Goal: Task Accomplishment & Management: Manage account settings

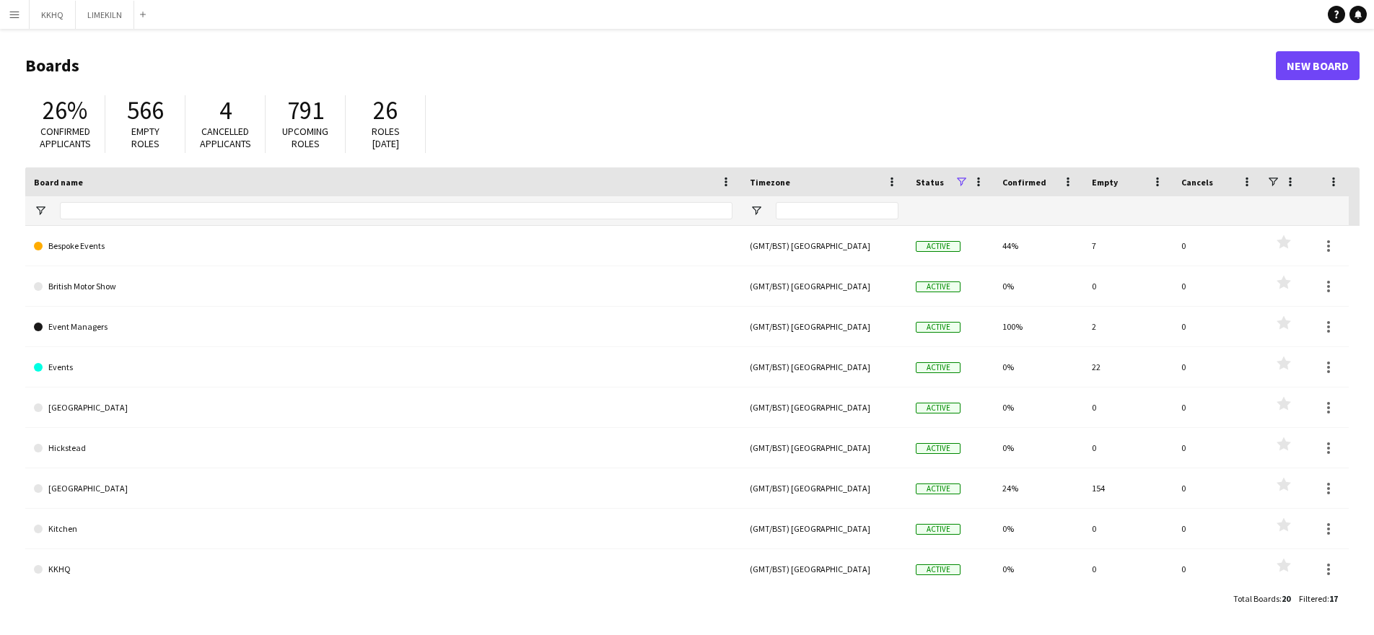
click at [14, 13] on app-icon "Menu" at bounding box center [15, 15] width 12 height 12
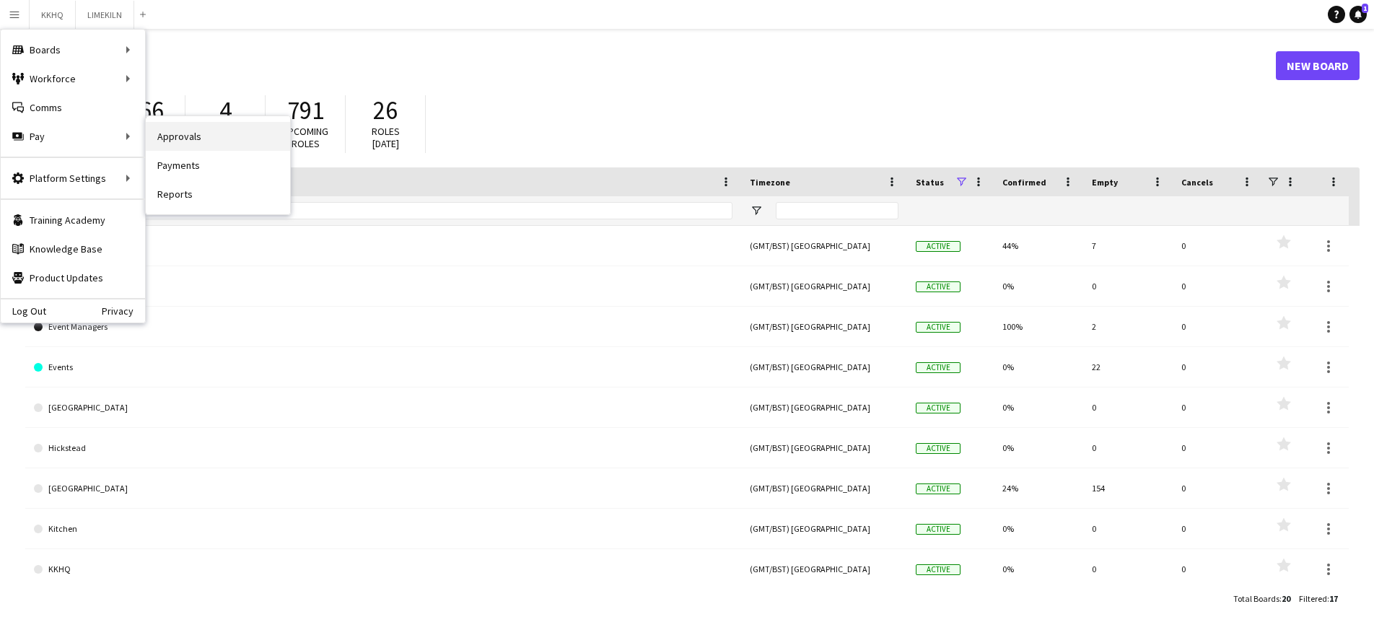
click at [187, 140] on link "Approvals" at bounding box center [218, 136] width 144 height 29
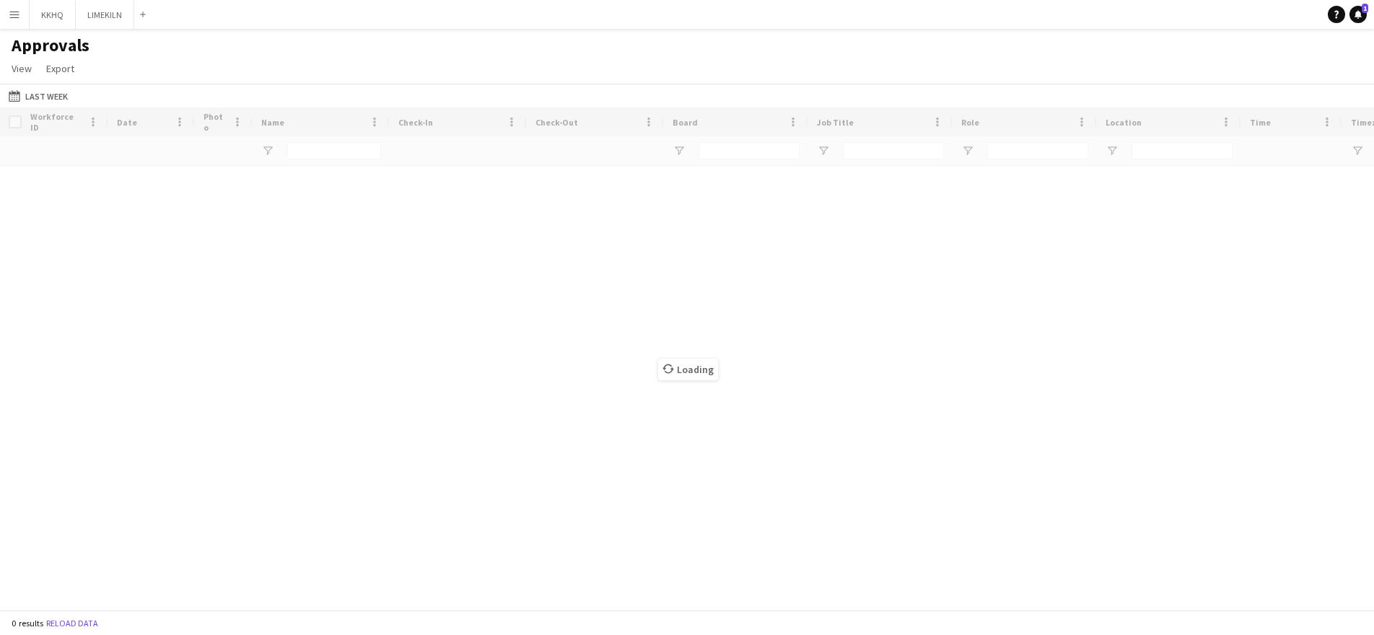
type input "******"
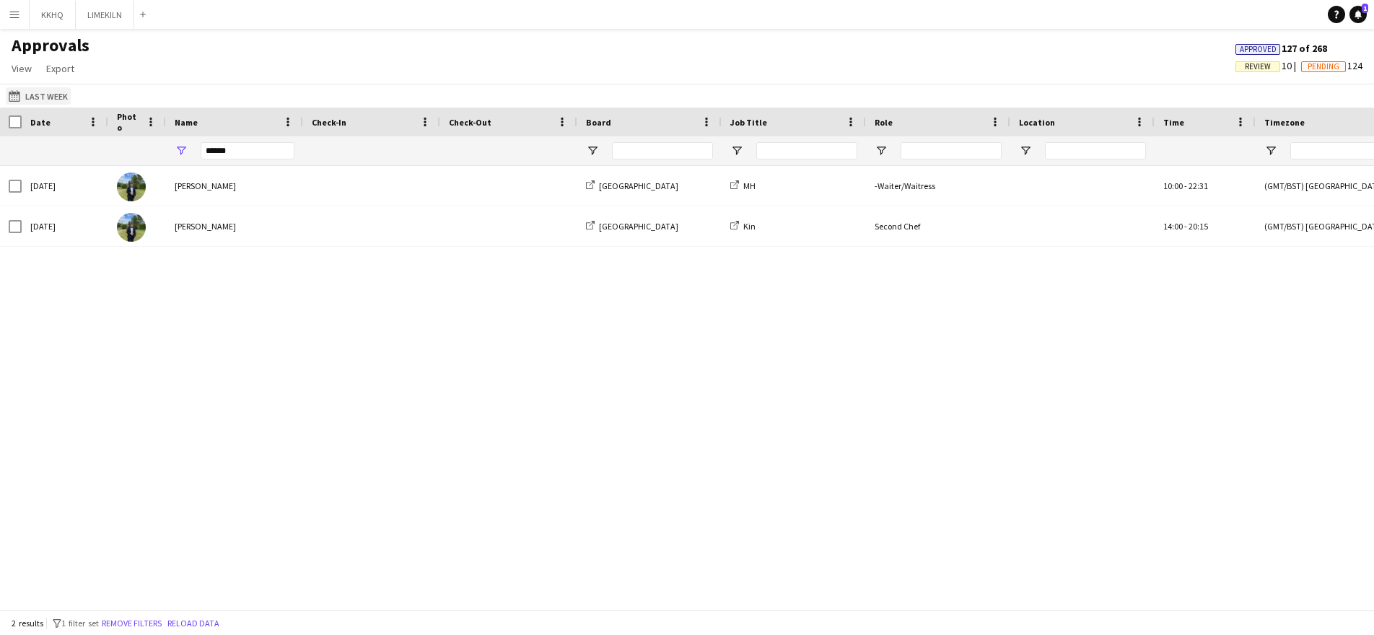
click at [18, 95] on app-icon "Last Week" at bounding box center [17, 96] width 17 height 12
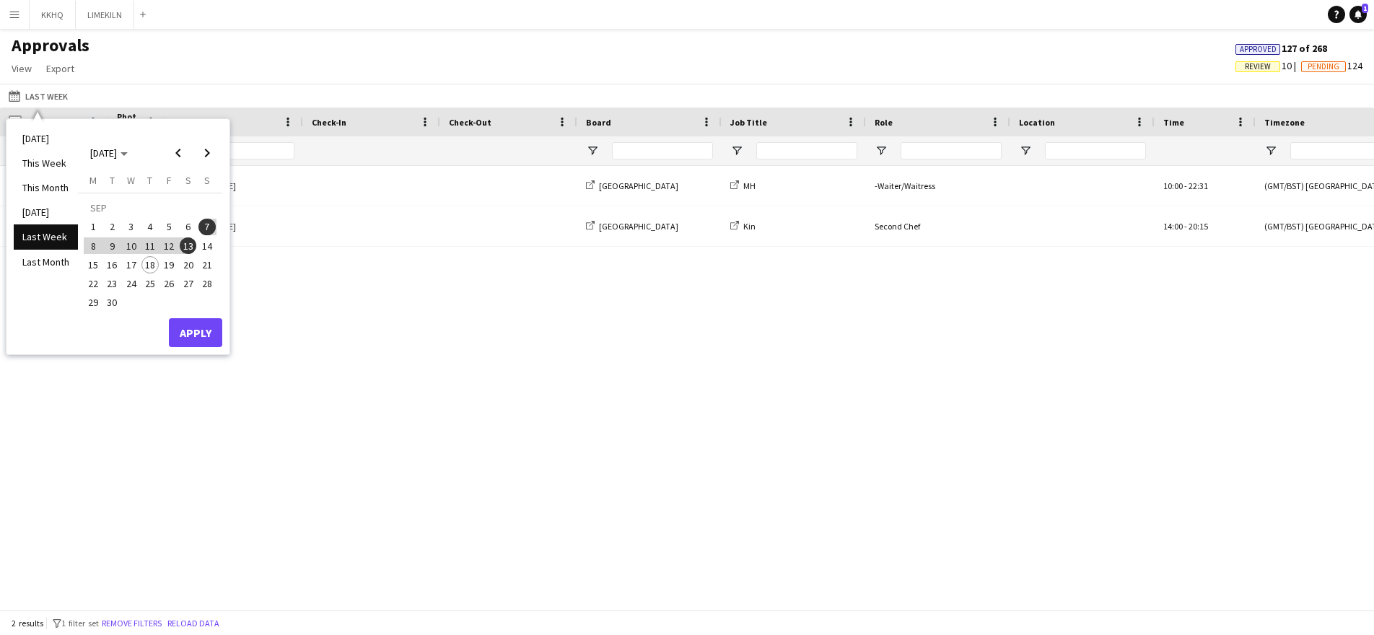
click at [55, 237] on li "Last Week" at bounding box center [46, 236] width 64 height 25
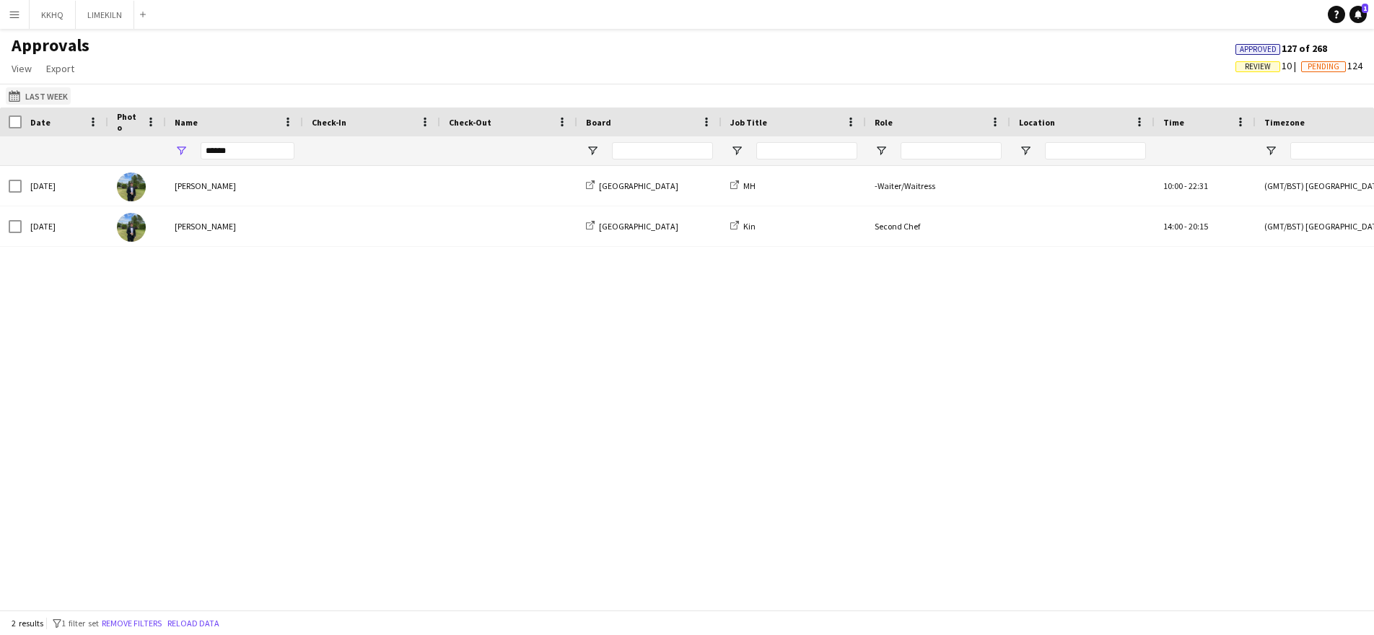
click at [35, 97] on button "Last Week Last Week" at bounding box center [38, 95] width 65 height 17
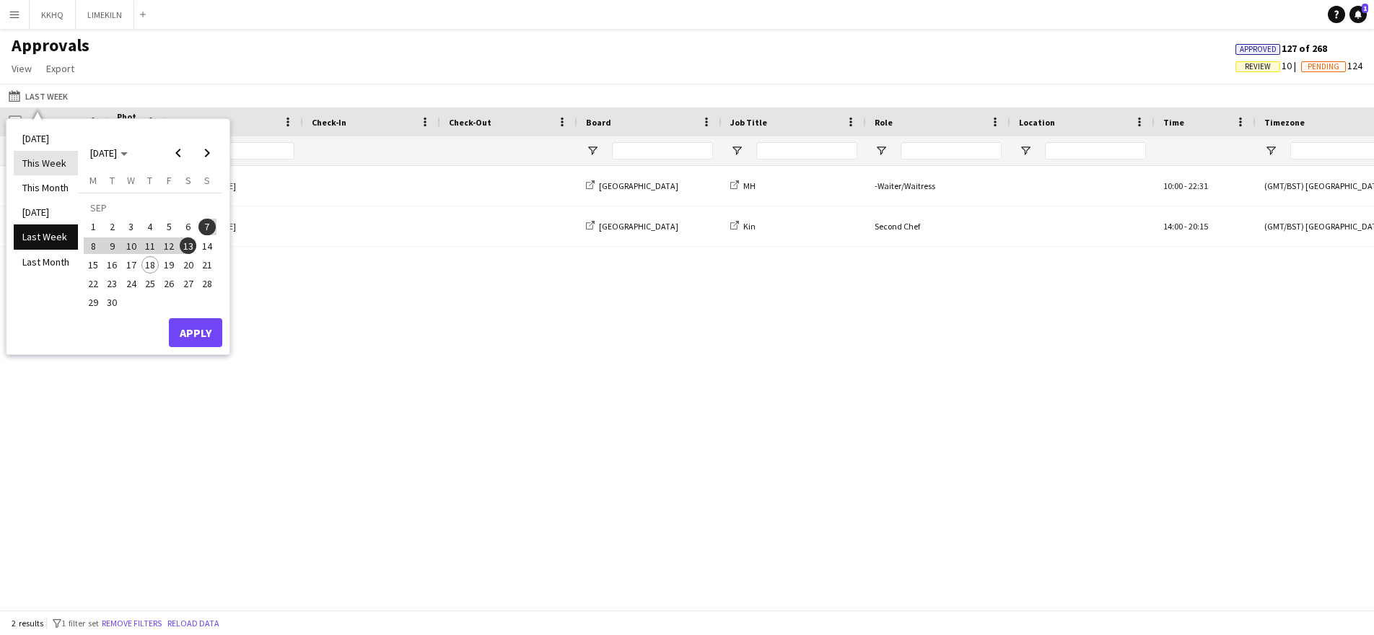
click at [48, 165] on li "This Week" at bounding box center [46, 163] width 64 height 25
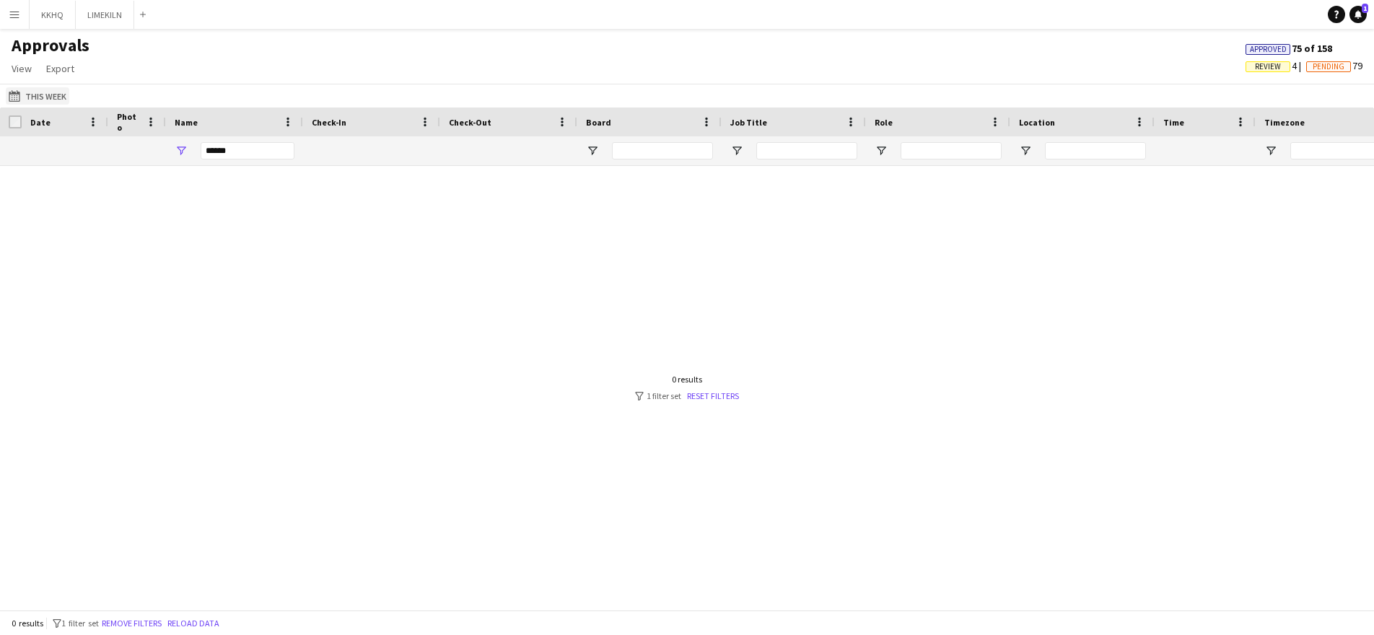
click at [40, 97] on button "Last Week This Week" at bounding box center [38, 95] width 64 height 17
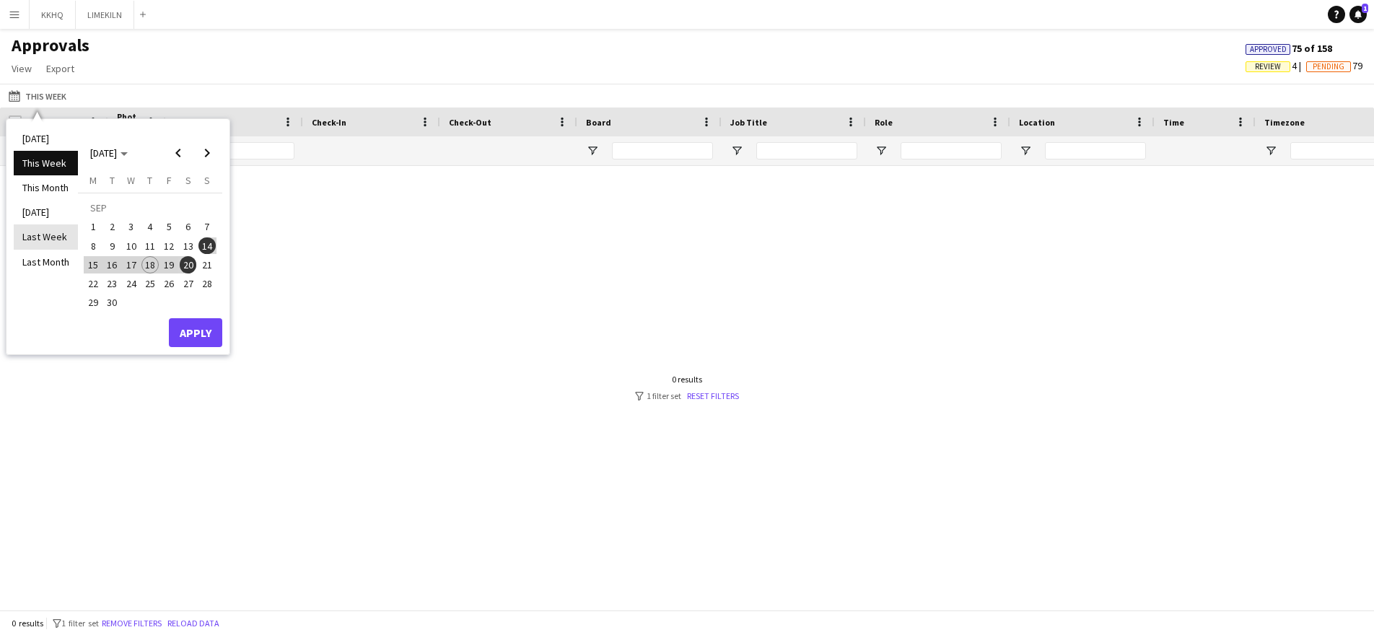
click at [43, 235] on li "Last Week" at bounding box center [46, 236] width 64 height 25
